Goal: Task Accomplishment & Management: Use online tool/utility

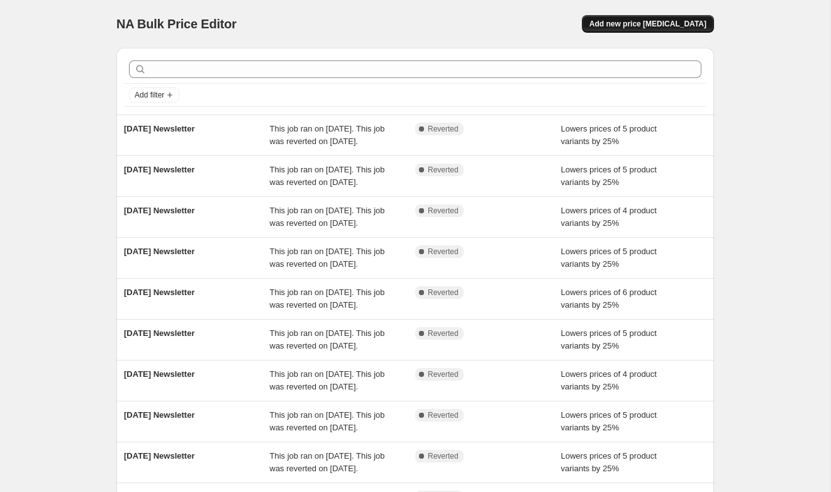
click at [637, 30] on button "Add new price [MEDICAL_DATA]" at bounding box center [648, 24] width 132 height 18
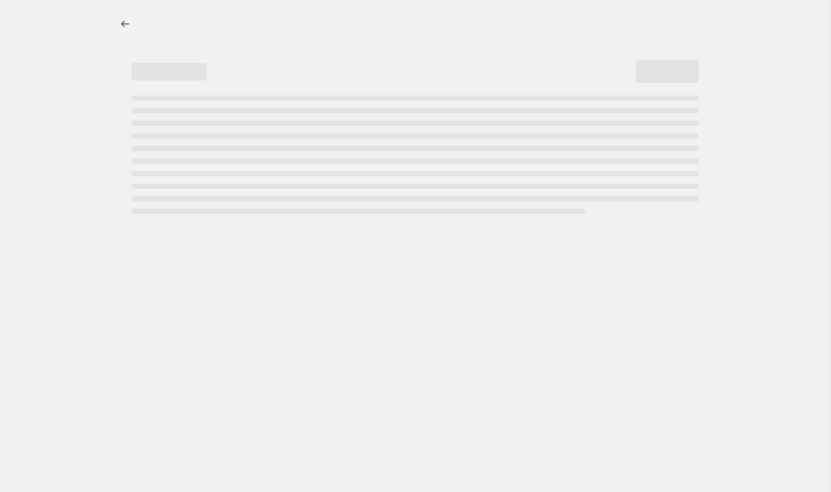
select select "percentage"
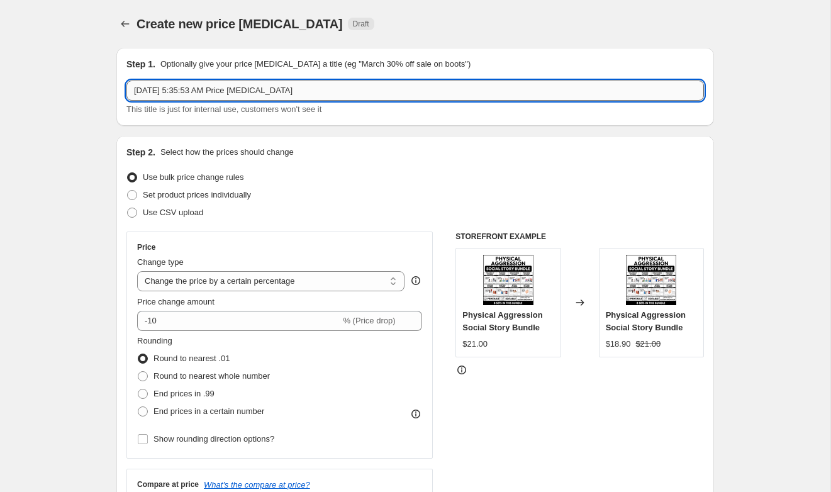
click at [271, 96] on input "[DATE] 5:35:53 AM Price [MEDICAL_DATA]" at bounding box center [414, 90] width 577 height 20
type input "[DATE] Newsletter"
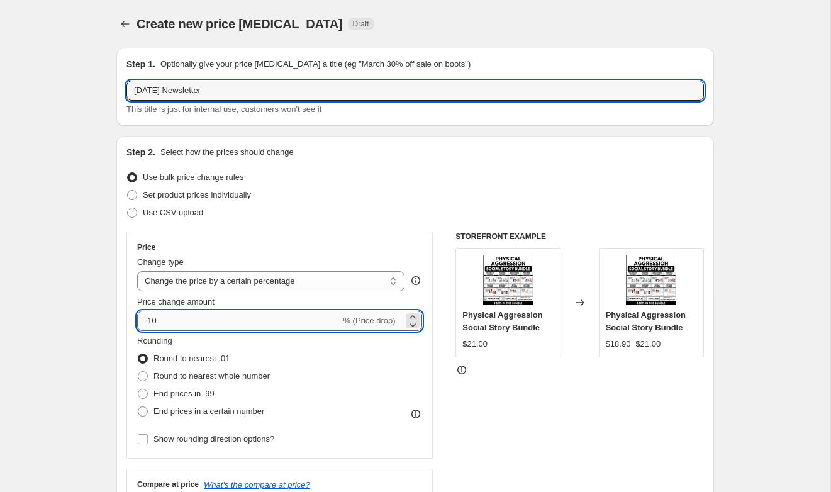
click at [180, 316] on input "-10" at bounding box center [238, 321] width 203 height 20
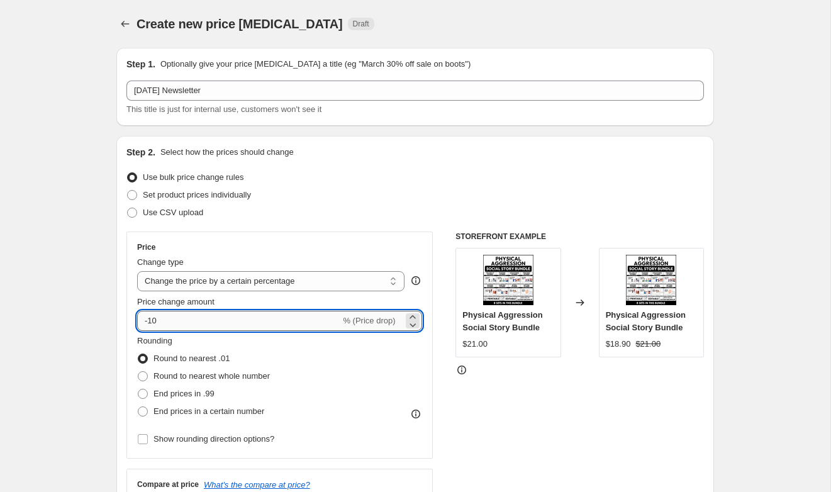
type input "-1"
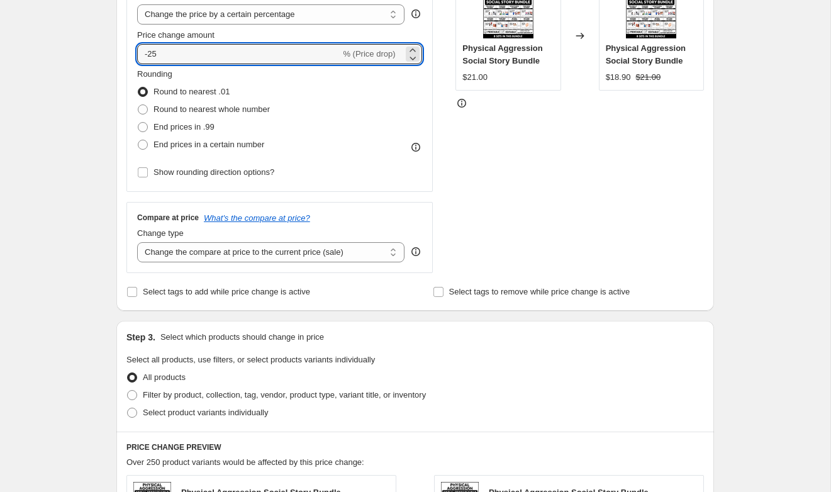
scroll to position [289, 0]
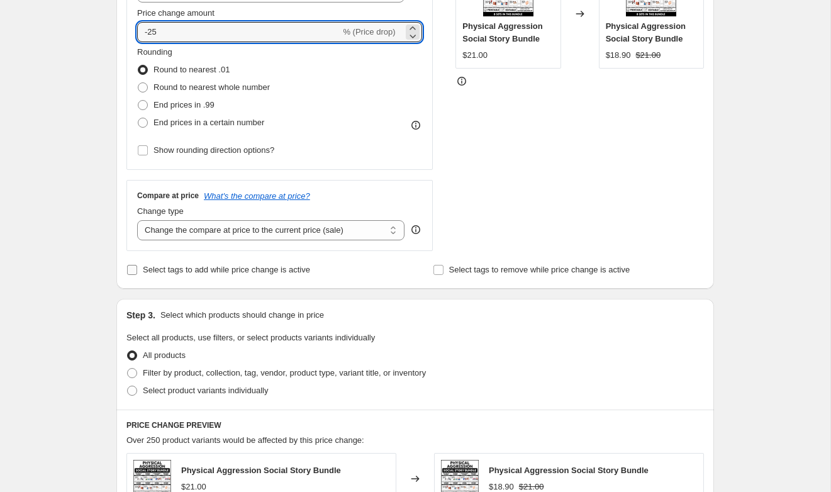
type input "-25"
drag, startPoint x: 256, startPoint y: 273, endPoint x: 483, endPoint y: 268, distance: 227.1
click at [257, 273] on span "Select tags to add while price change is active" at bounding box center [226, 269] width 167 height 9
click at [137, 273] on input "Select tags to add while price change is active" at bounding box center [132, 270] width 10 height 10
checkbox input "true"
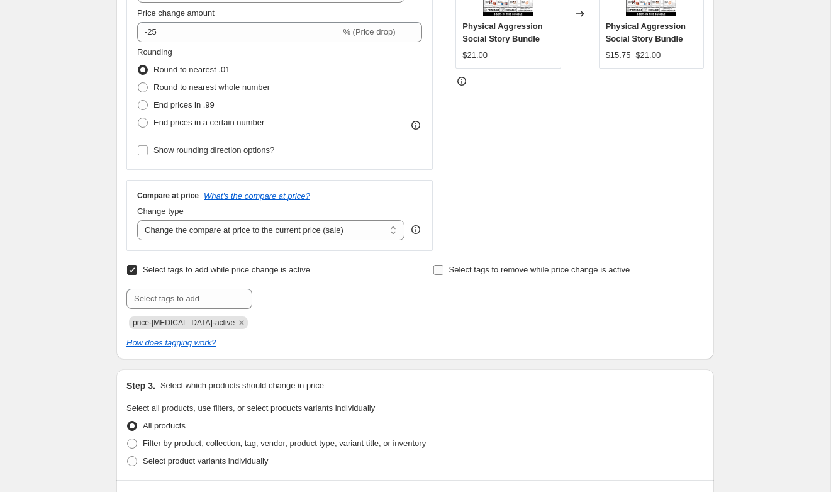
click at [493, 268] on span "Select tags to remove while price change is active" at bounding box center [539, 269] width 181 height 9
click at [443, 268] on input "Select tags to remove while price change is active" at bounding box center [438, 270] width 10 height 10
checkbox input "true"
click at [240, 321] on icon "Remove price-change-job-active" at bounding box center [242, 322] width 4 height 4
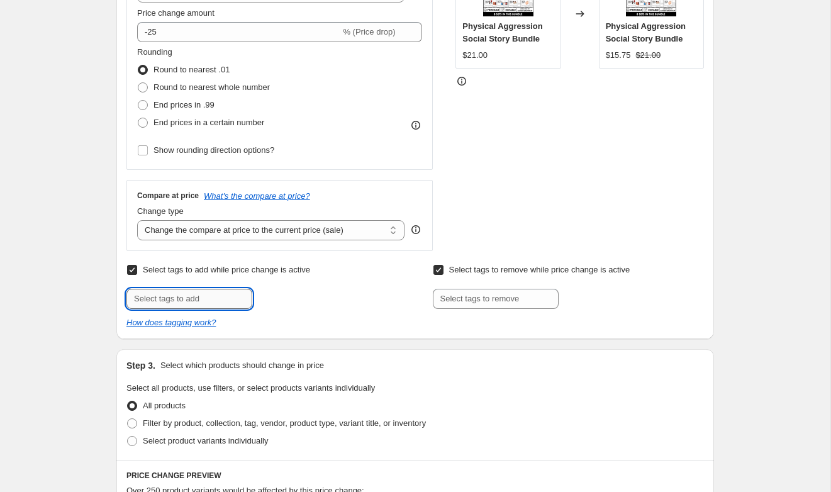
click at [211, 300] on input "text" at bounding box center [189, 299] width 126 height 20
type input "Newsletter Discount"
click at [302, 297] on span "Newsletter D..." at bounding box center [306, 297] width 52 height 9
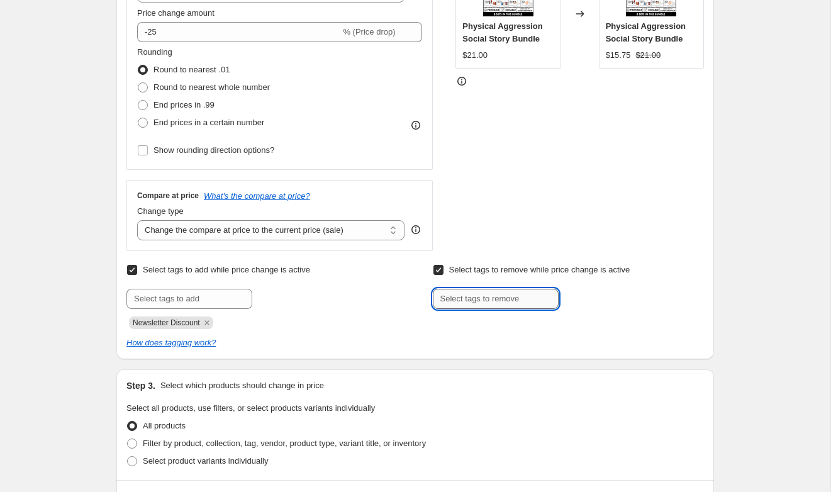
click at [514, 296] on input "text" at bounding box center [496, 299] width 126 height 20
type input "Newsletter Discount"
click at [582, 299] on b "Add" at bounding box center [576, 297] width 14 height 9
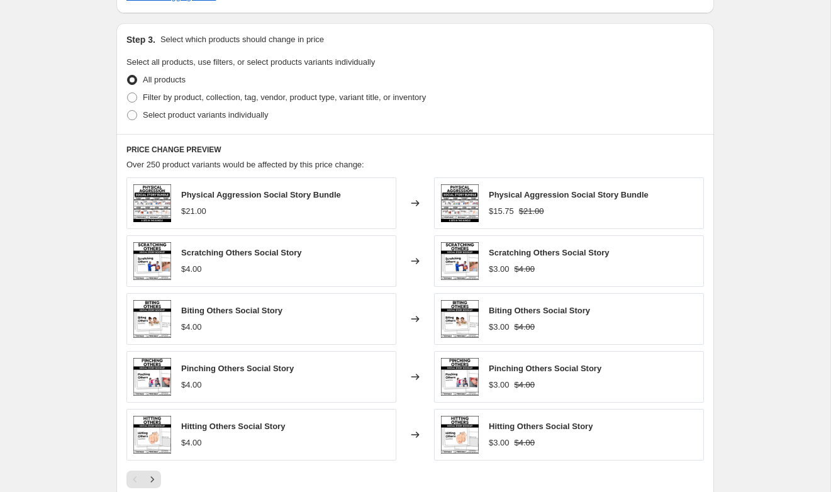
scroll to position [634, 0]
click at [131, 112] on span at bounding box center [132, 116] width 10 height 10
click at [128, 111] on input "Select product variants individually" at bounding box center [127, 111] width 1 height 1
radio input "true"
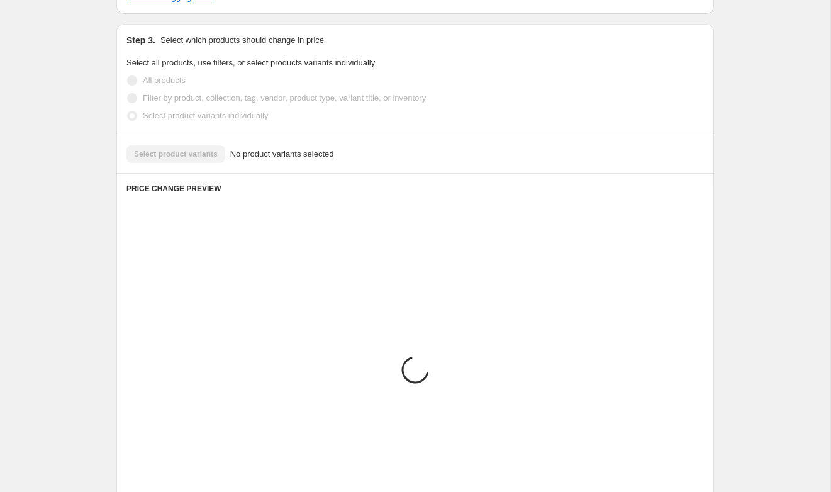
scroll to position [557, 0]
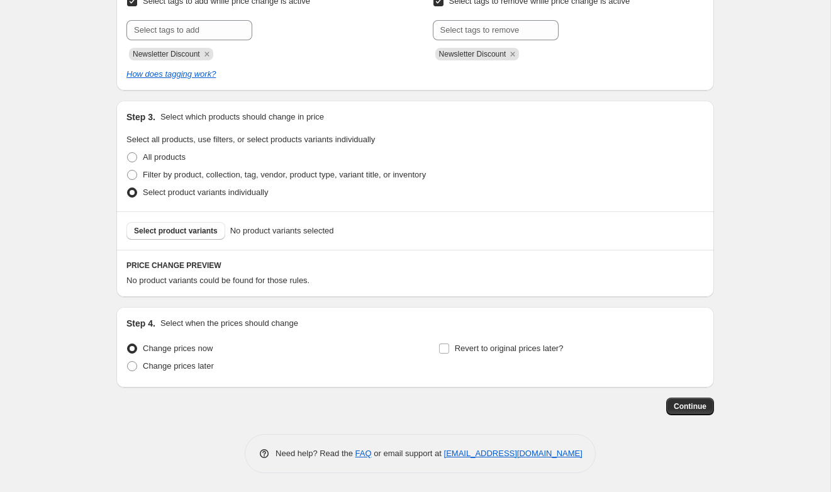
click at [145, 240] on div "Select product variants No product variants selected" at bounding box center [414, 230] width 597 height 38
click at [145, 235] on span "Select product variants" at bounding box center [176, 231] width 84 height 10
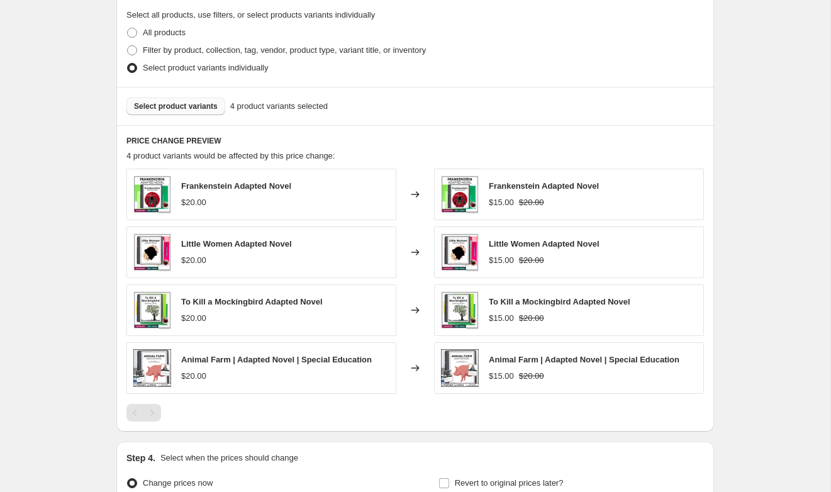
scroll to position [791, 0]
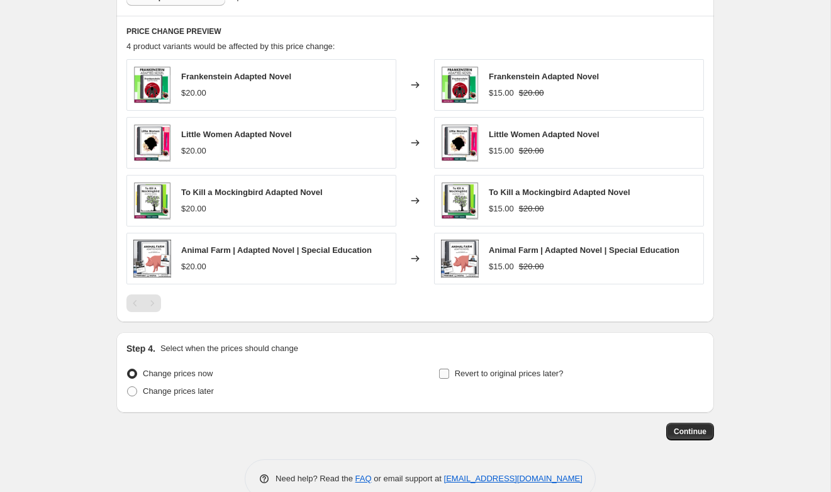
click at [453, 372] on label "Revert to original prices later?" at bounding box center [500, 374] width 125 height 18
click at [449, 372] on input "Revert to original prices later?" at bounding box center [444, 374] width 10 height 10
checkbox input "true"
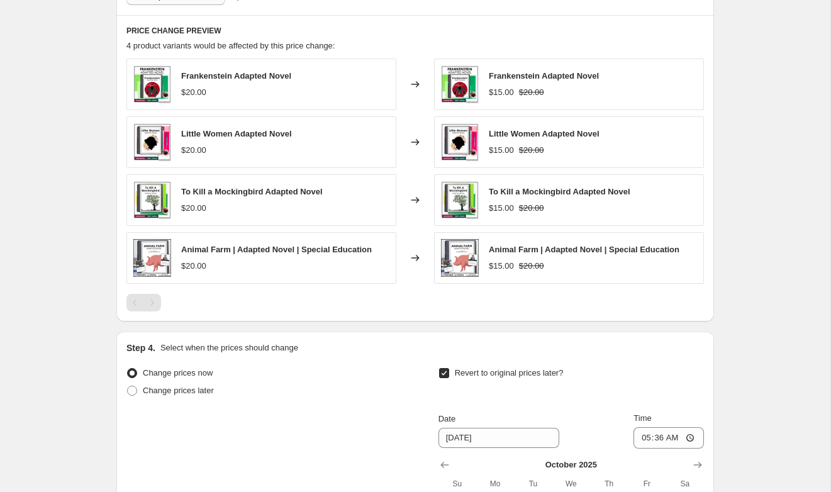
scroll to position [960, 0]
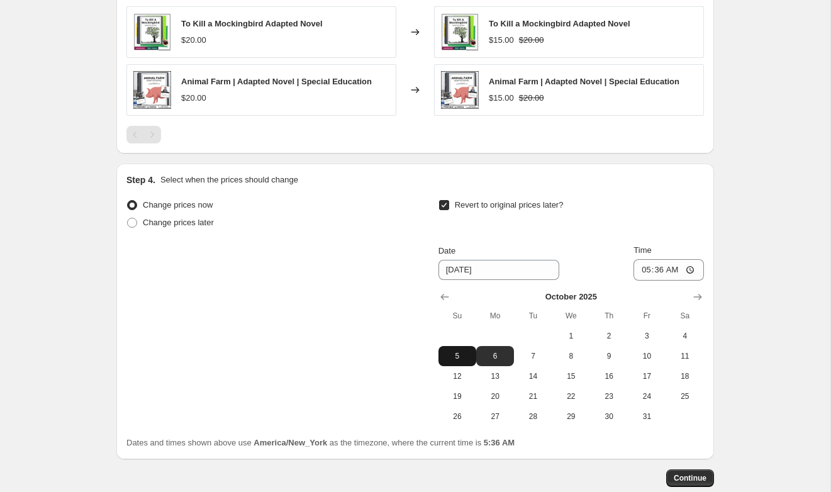
click at [456, 356] on span "5" at bounding box center [457, 356] width 28 height 10
type input "[DATE]"
click at [704, 479] on span "Continue" at bounding box center [690, 478] width 33 height 10
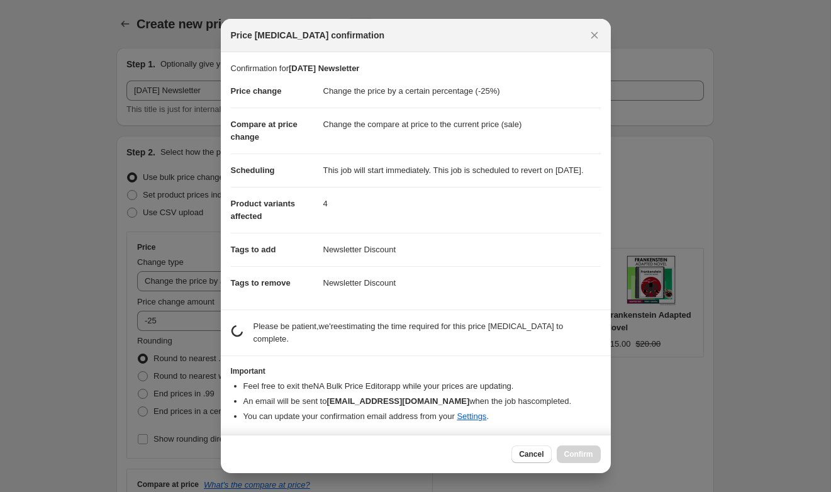
scroll to position [0, 0]
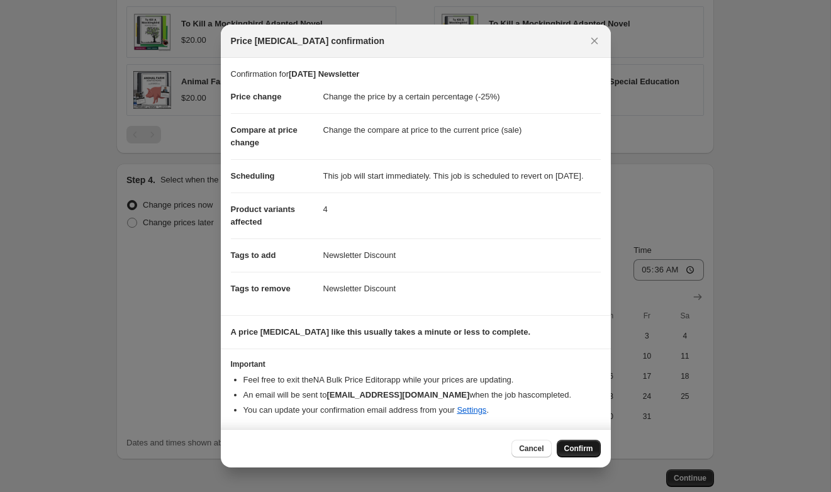
click at [574, 453] on span "Confirm" at bounding box center [578, 448] width 29 height 10
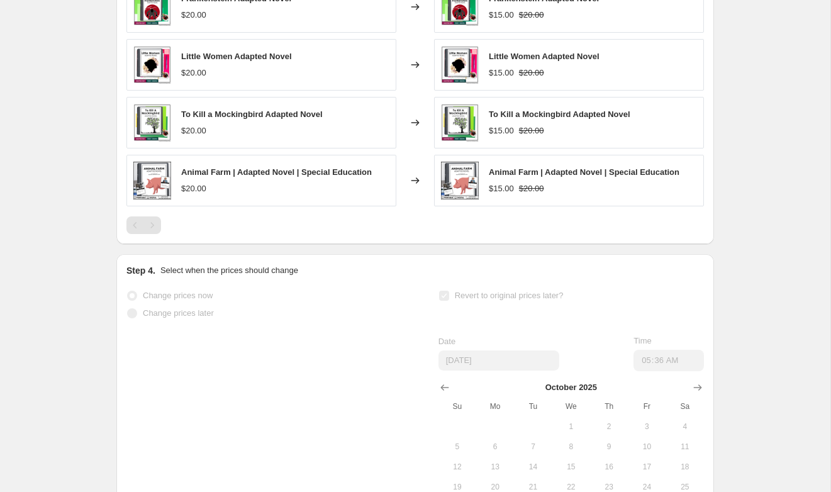
select select "percentage"
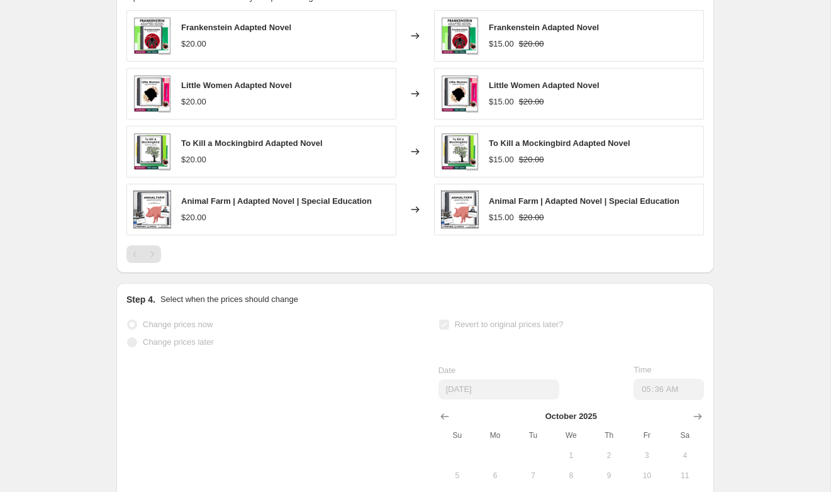
scroll to position [0, 0]
